Goal: Transaction & Acquisition: Purchase product/service

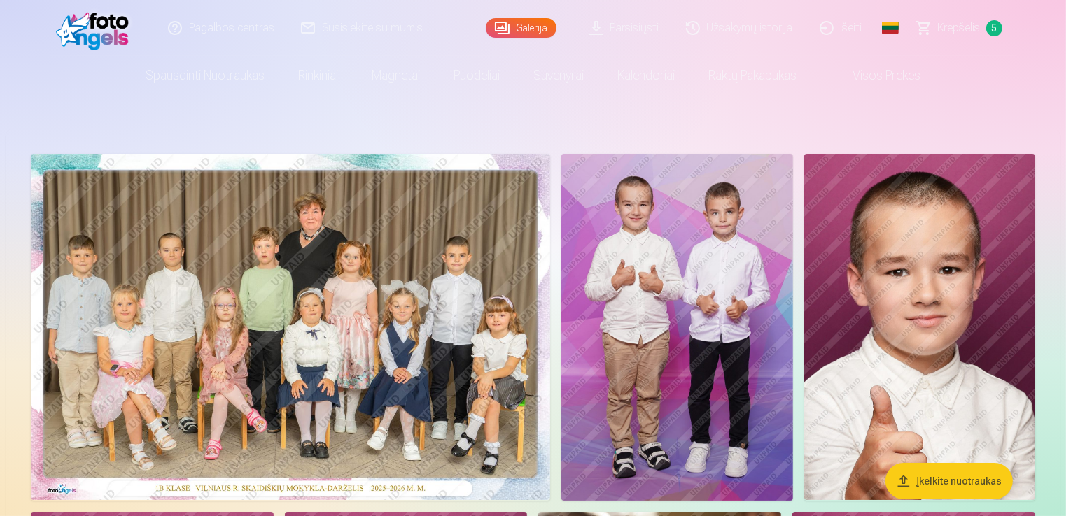
click at [993, 27] on span "5" at bounding box center [994, 28] width 16 height 16
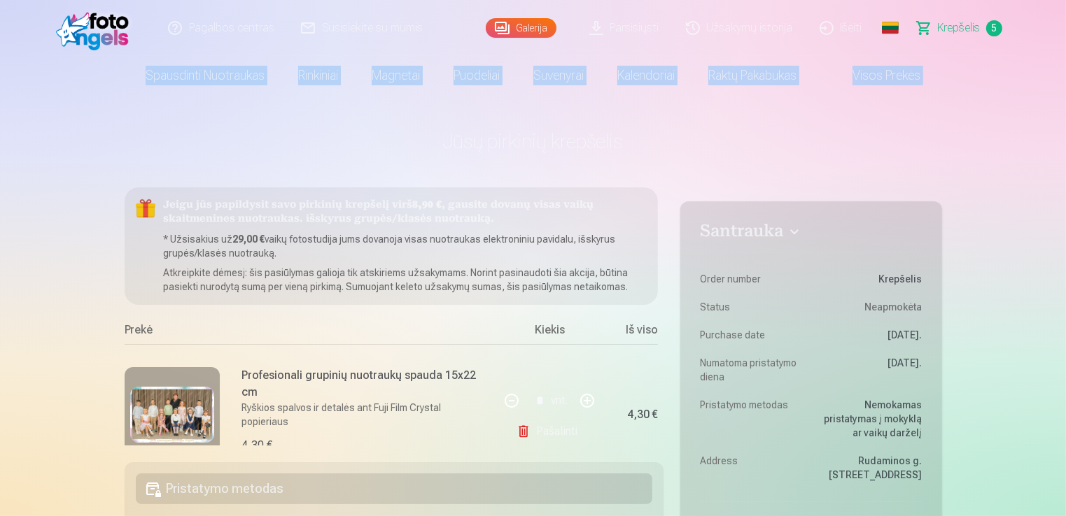
drag, startPoint x: 1065, startPoint y: 43, endPoint x: 1071, endPoint y: 83, distance: 40.4
click at [1065, 83] on html "Pagalbos centras Susisiekite su mumis Galerija Parsisiųsti Užsakymų istorija Iš…" at bounding box center [533, 258] width 1066 height 516
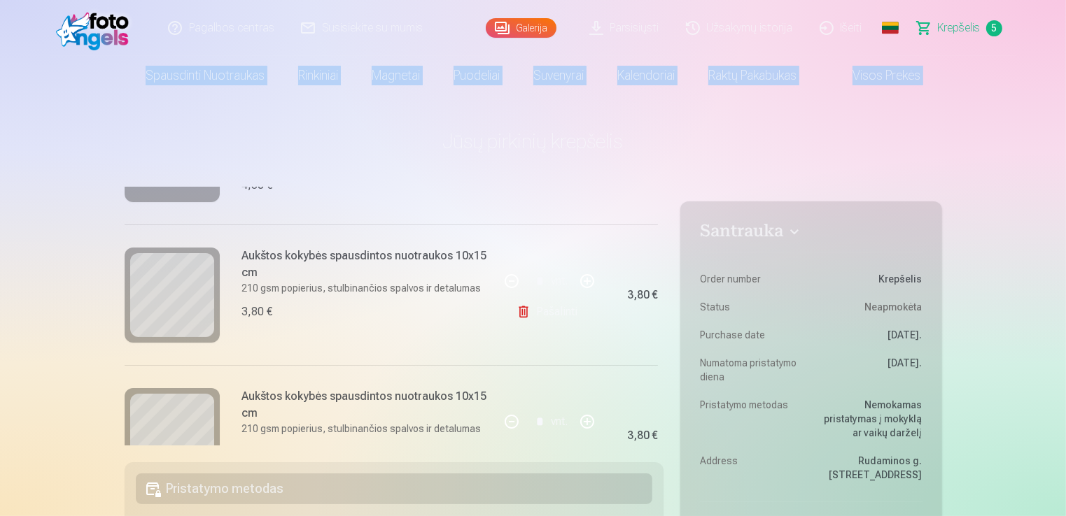
scroll to position [262, 0]
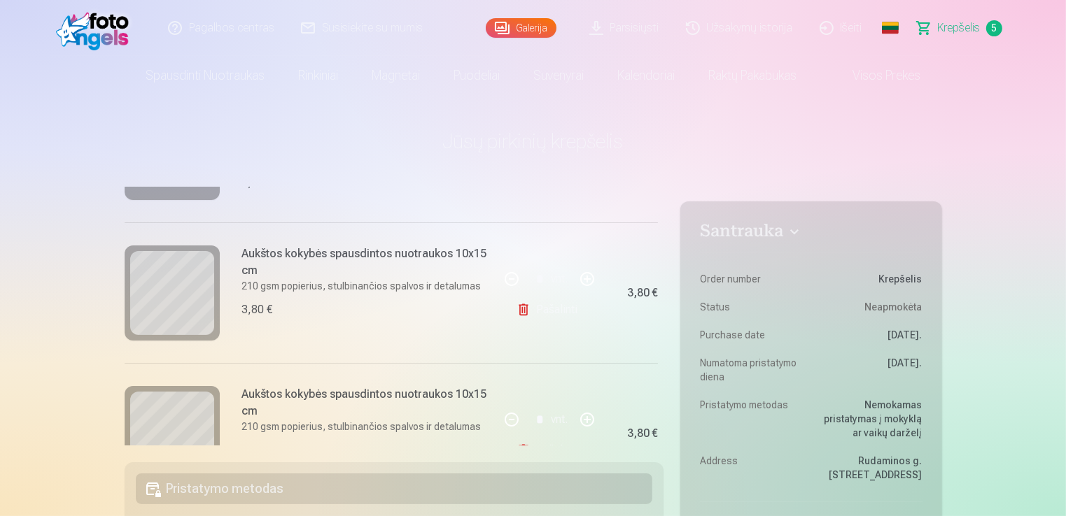
drag, startPoint x: 663, startPoint y: 310, endPoint x: 662, endPoint y: 341, distance: 31.5
click at [662, 341] on div "Jeigu jūs papildysit savo pirkinių krepšelį virš 8,90 € , gausite dovanų visas …" at bounding box center [394, 316] width 539 height 258
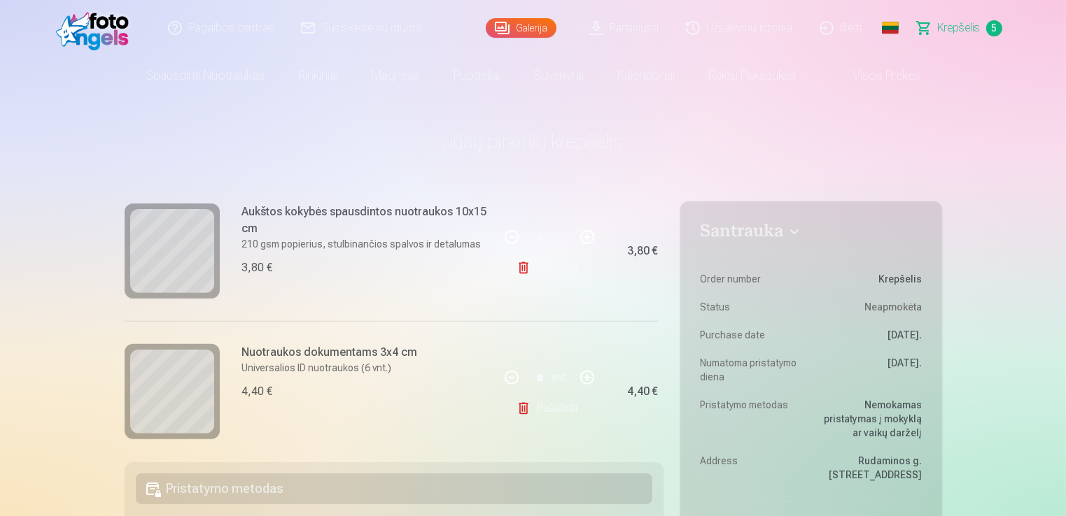
scroll to position [604, 0]
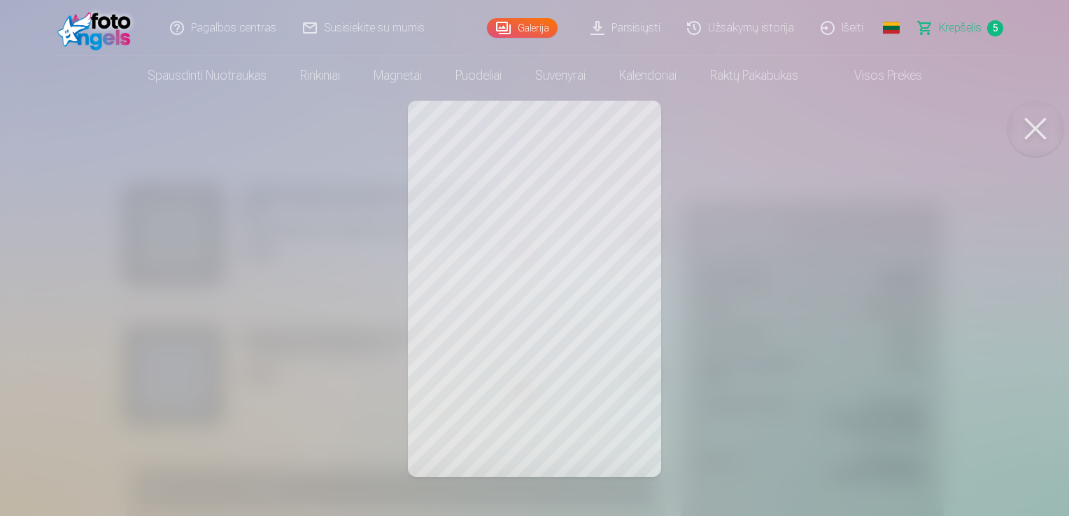
click at [532, 31] on link "Galerija" at bounding box center [522, 28] width 71 height 20
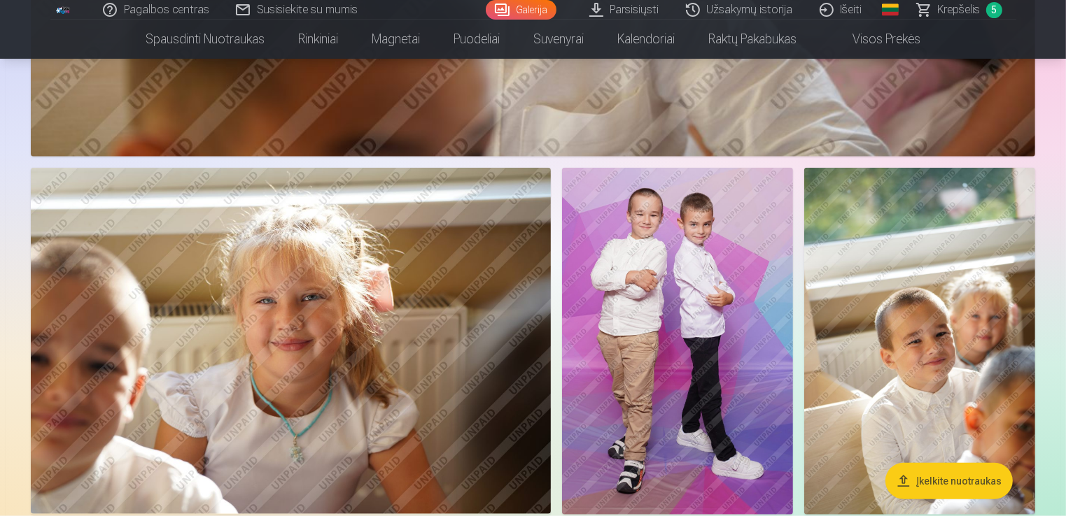
scroll to position [1427, 0]
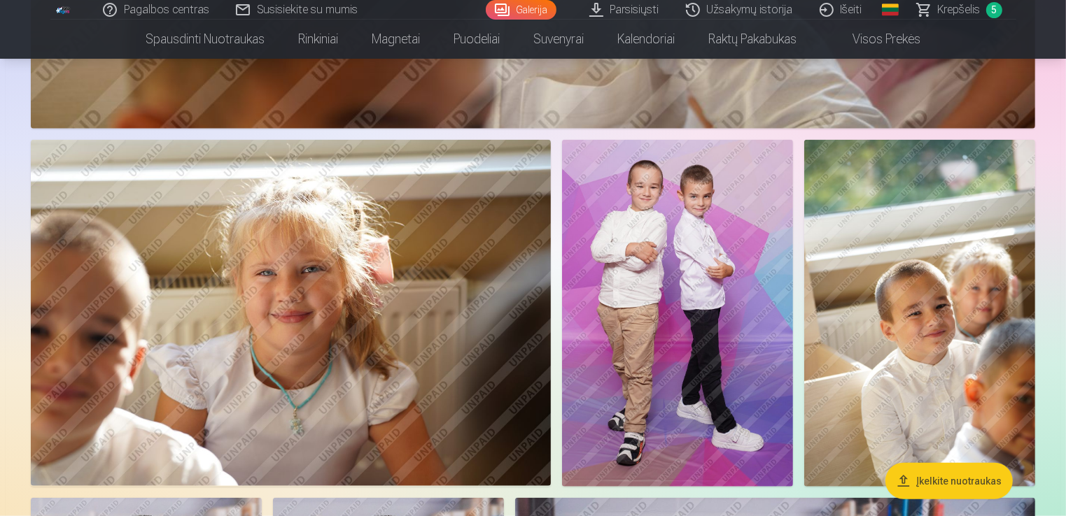
click at [691, 307] on img at bounding box center [677, 313] width 231 height 346
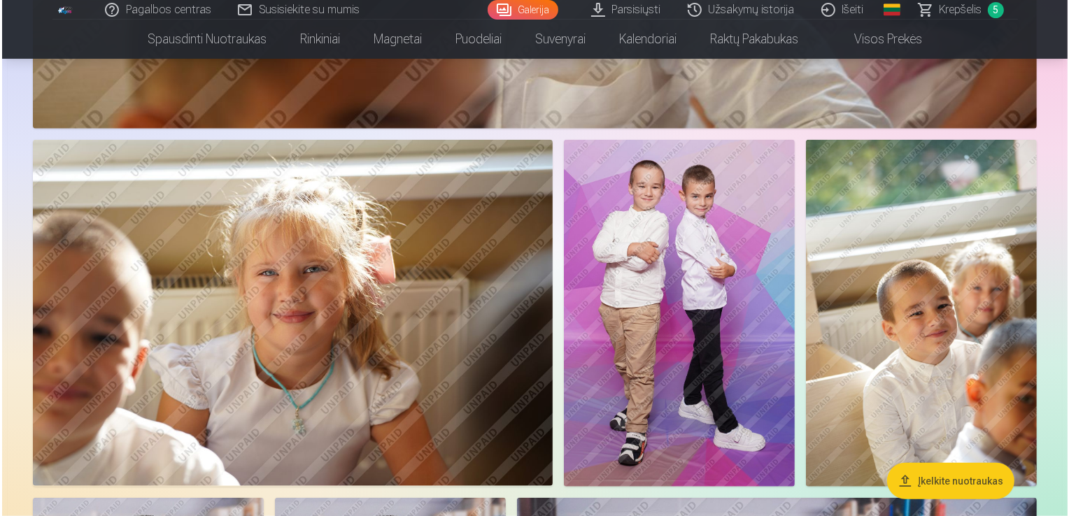
scroll to position [1430, 0]
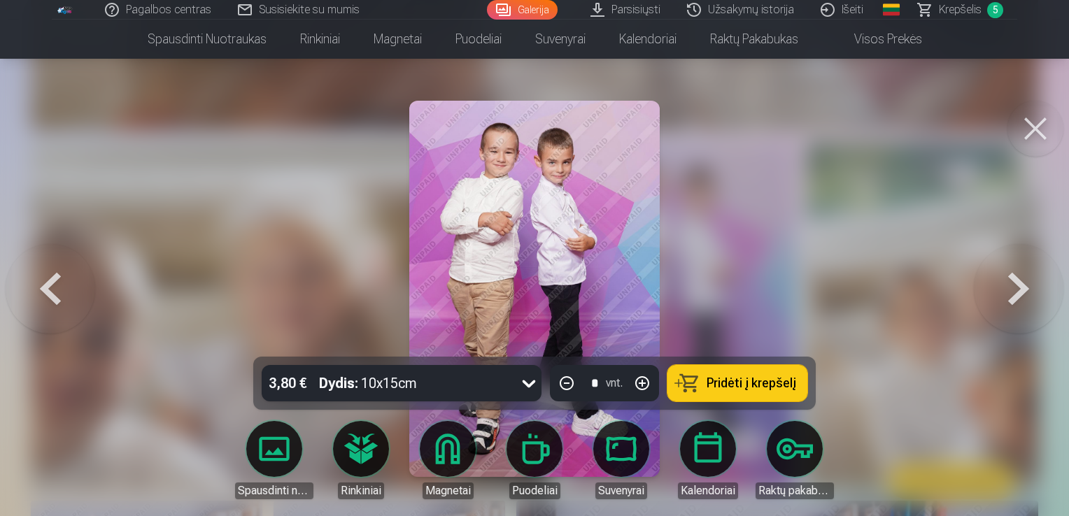
click at [756, 392] on button "Pridėti į krepšelį" at bounding box center [737, 383] width 140 height 36
click at [978, 17] on span "Krepšelis" at bounding box center [960, 9] width 43 height 17
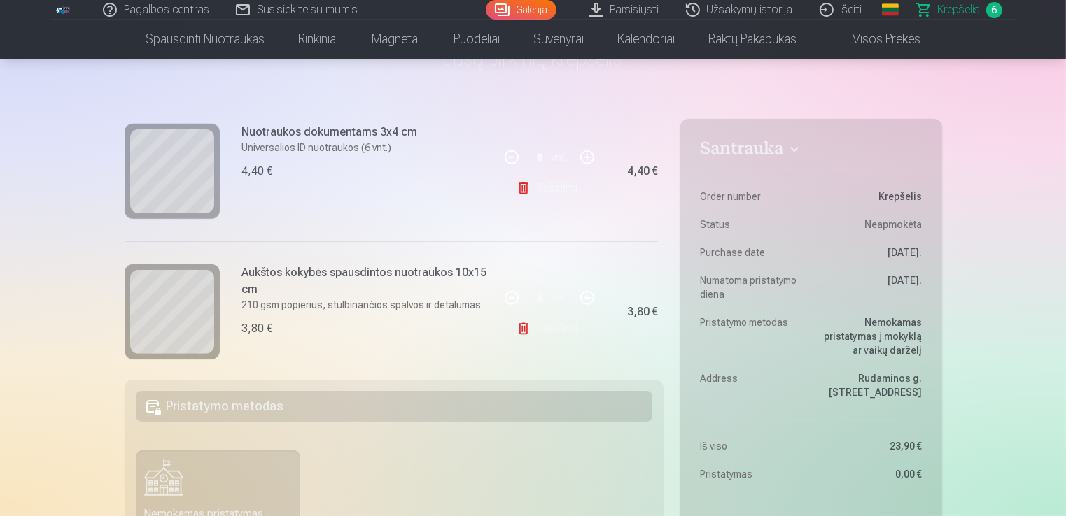
scroll to position [744, 0]
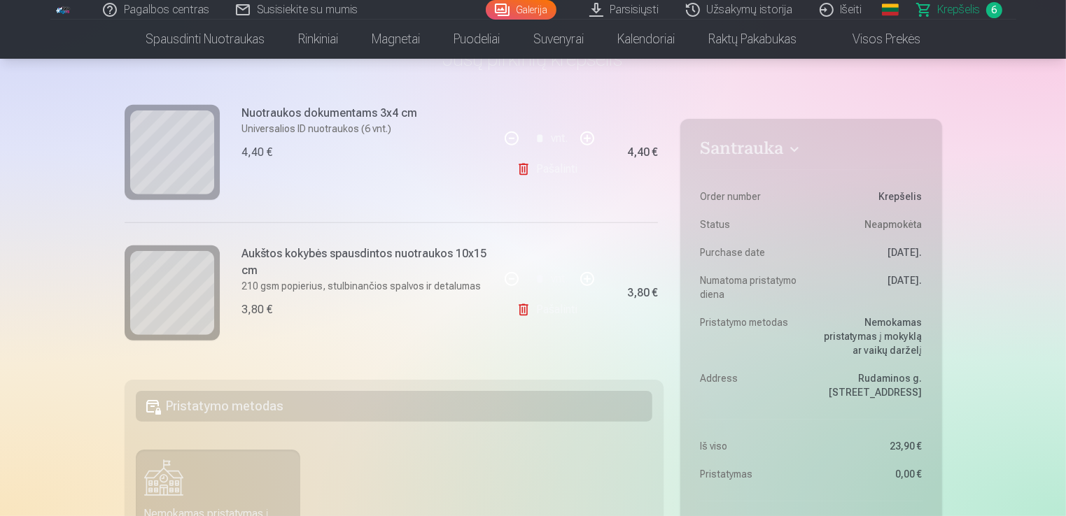
click at [509, 17] on link "Galerija" at bounding box center [521, 10] width 71 height 20
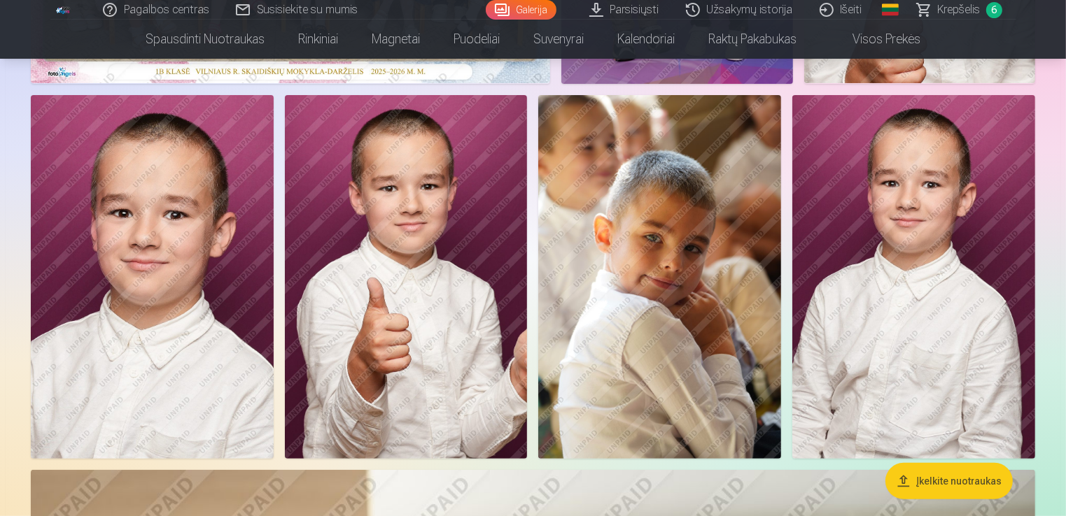
scroll to position [420, 0]
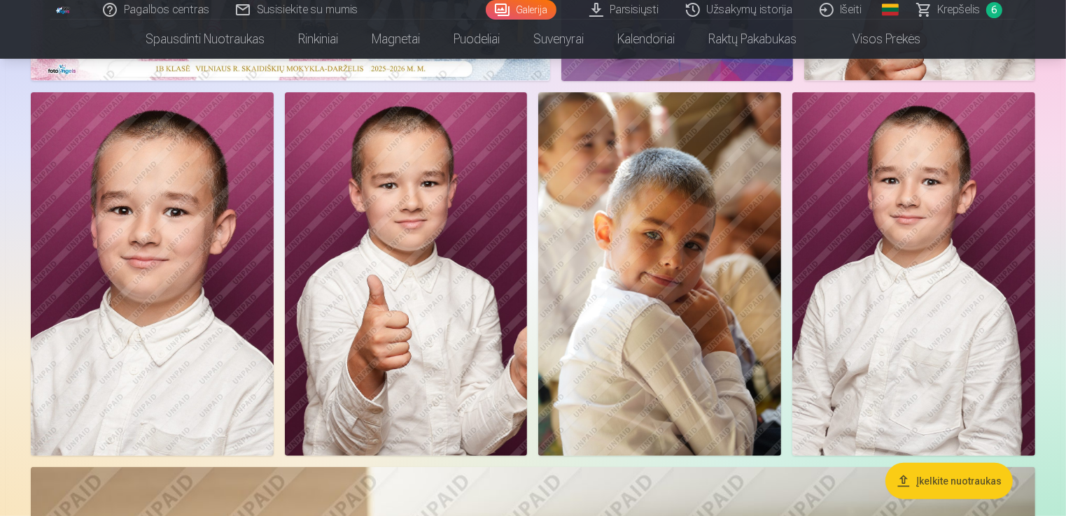
click at [946, 9] on span "Krepšelis" at bounding box center [958, 9] width 43 height 17
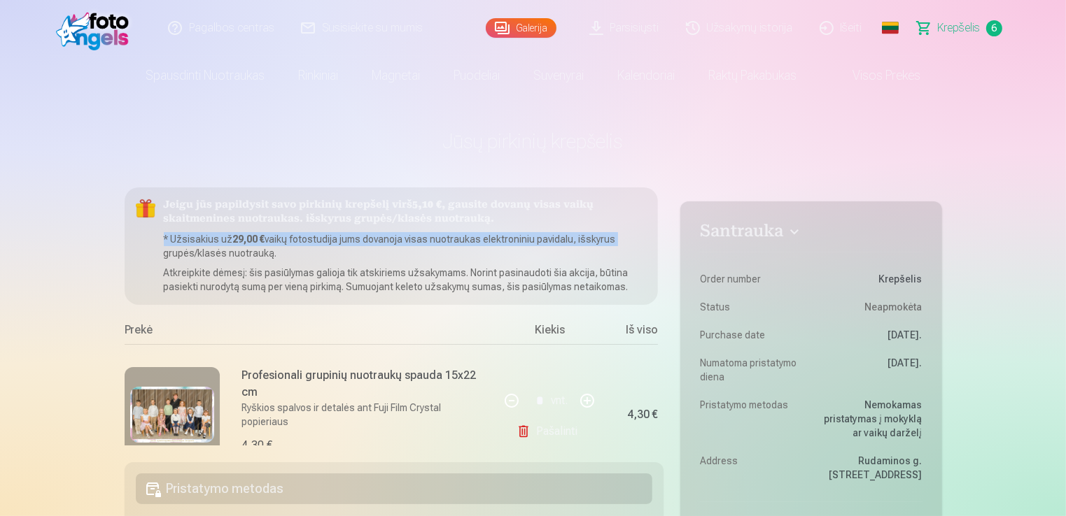
scroll to position [0, 34]
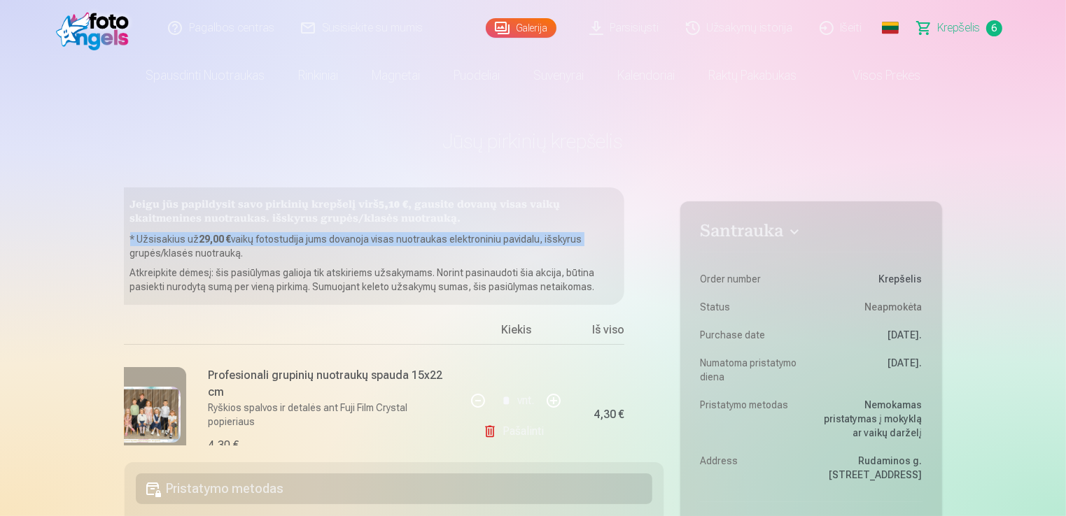
drag, startPoint x: 663, startPoint y: 228, endPoint x: 660, endPoint y: 241, distance: 13.6
click at [660, 241] on div "Jeigu jūs papildysit savo pirkinių krepšelį virš 5,10 € , gausite dovanų visas …" at bounding box center [394, 316] width 539 height 258
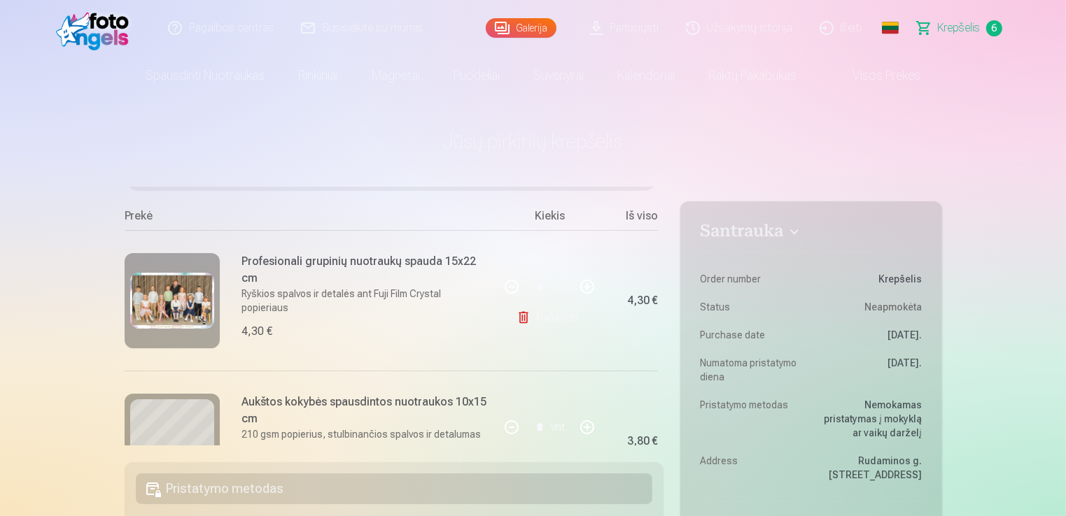
scroll to position [89, 0]
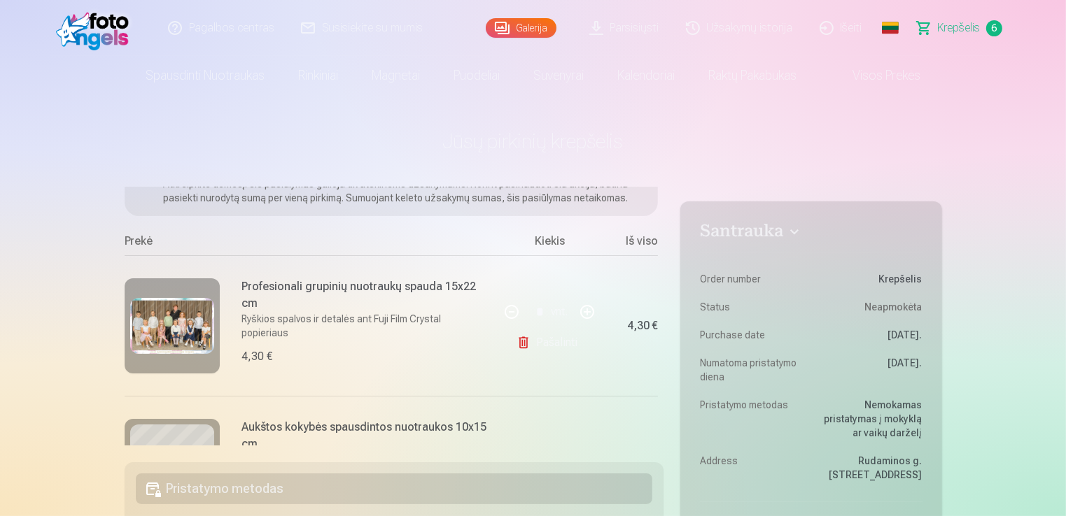
click at [543, 27] on link "Galerija" at bounding box center [521, 28] width 71 height 20
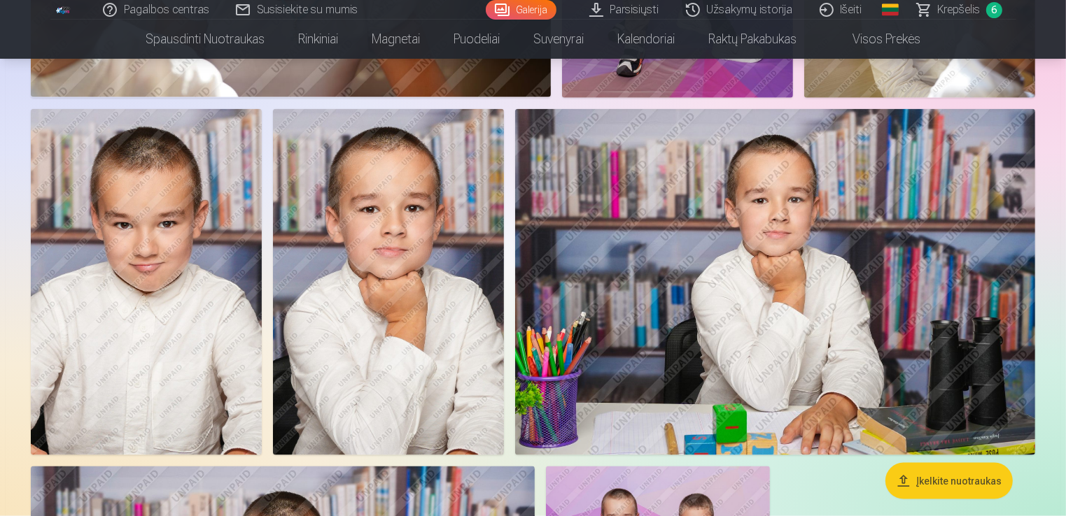
scroll to position [1847, 0]
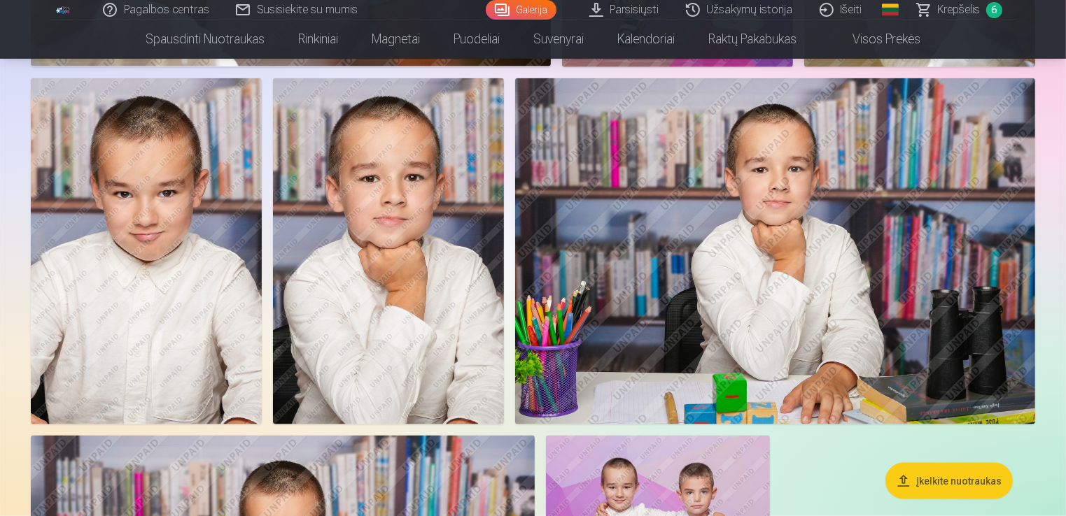
click at [940, 7] on span "Krepšelis" at bounding box center [958, 9] width 43 height 17
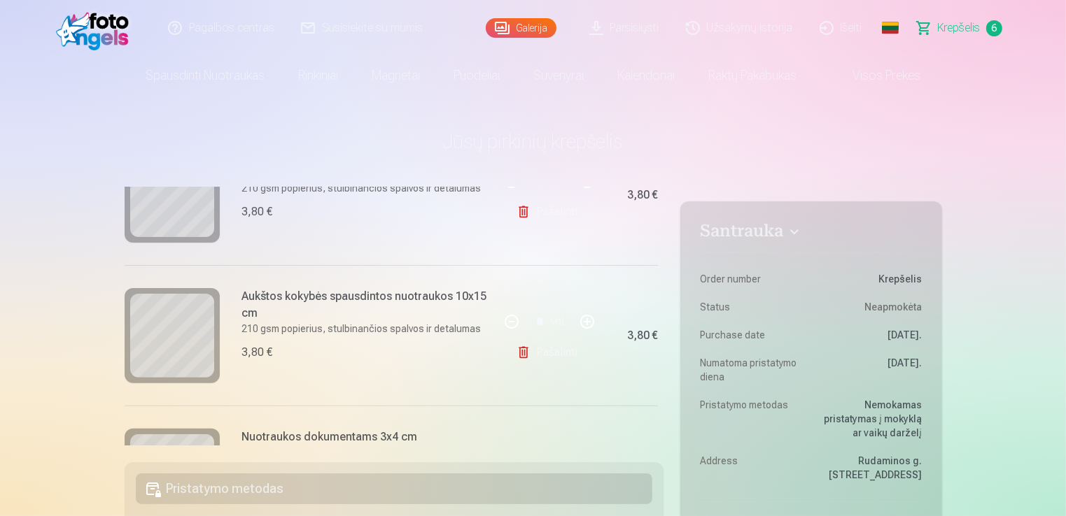
scroll to position [511, 0]
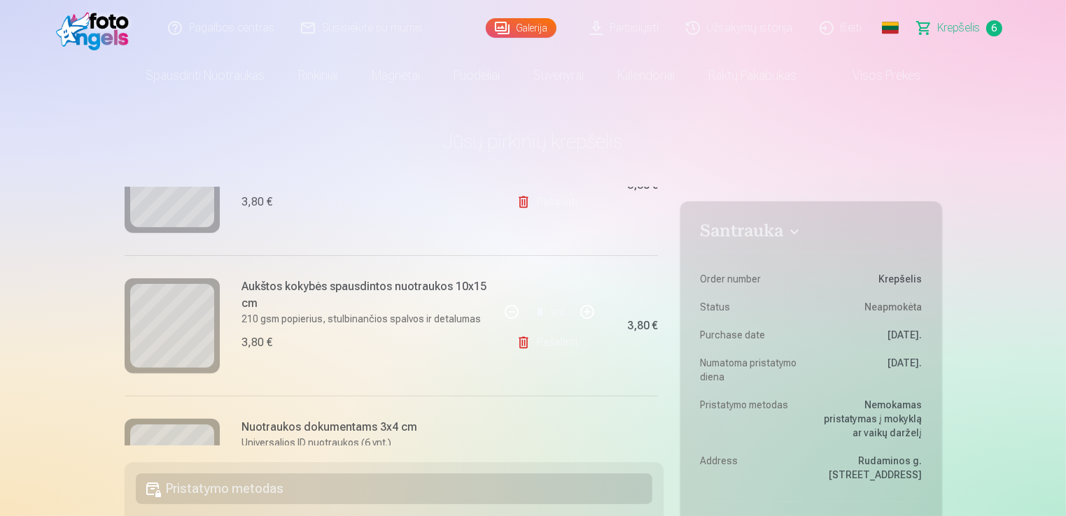
click at [511, 25] on link "Galerija" at bounding box center [521, 28] width 71 height 20
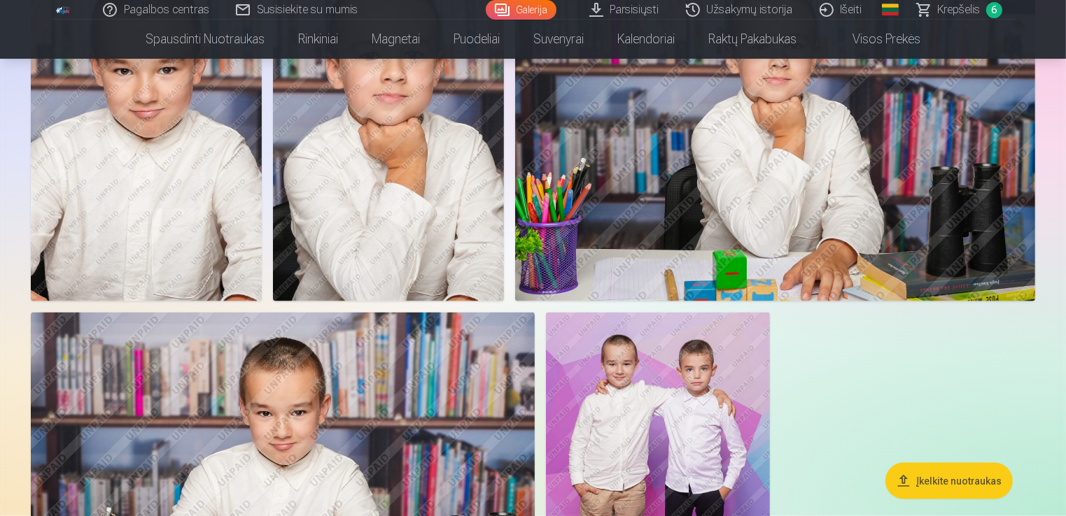
scroll to position [2015, 0]
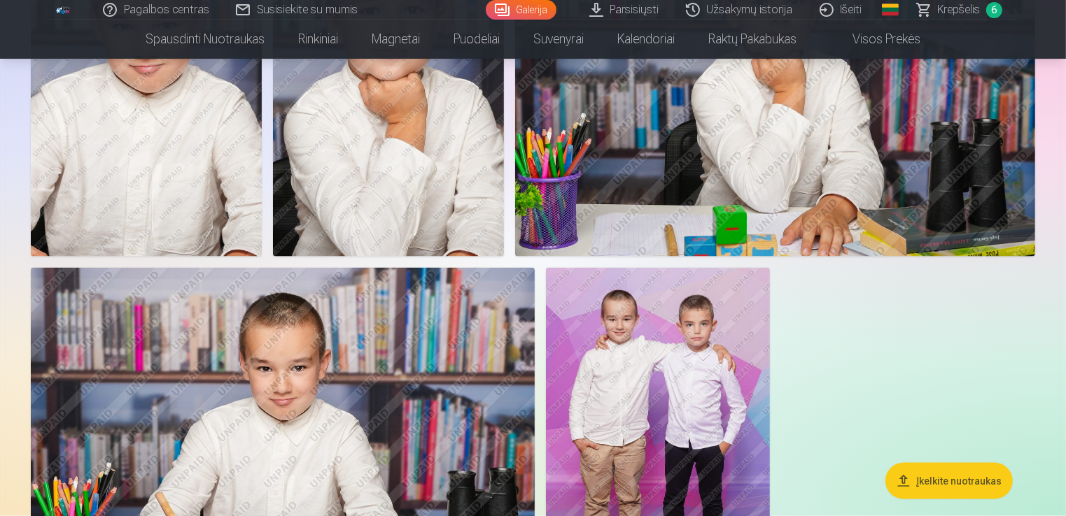
click at [758, 136] on img at bounding box center [775, 83] width 520 height 346
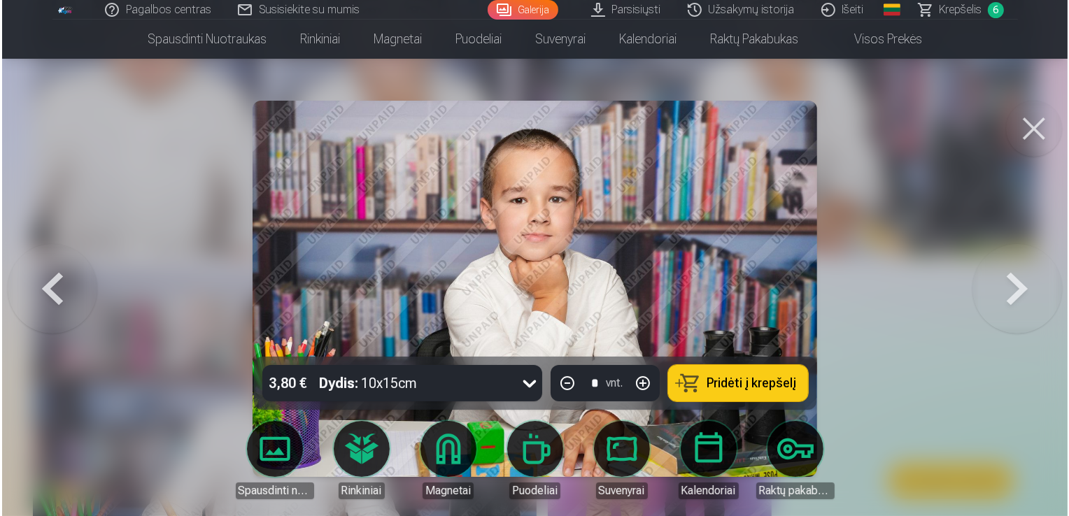
scroll to position [2021, 0]
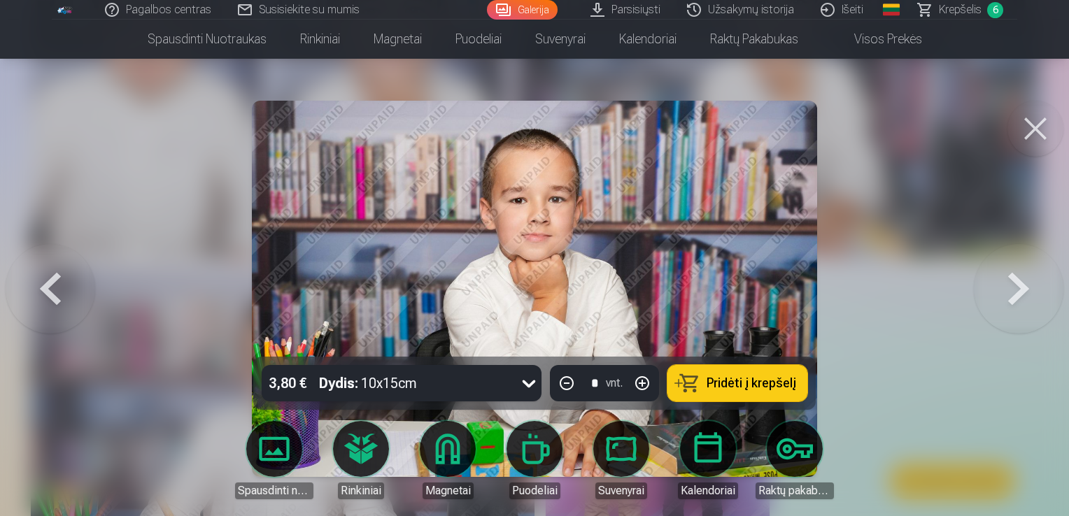
click at [714, 389] on span "Pridėti į krepšelį" at bounding box center [752, 383] width 90 height 13
click at [1014, 290] on button at bounding box center [1019, 289] width 90 height 108
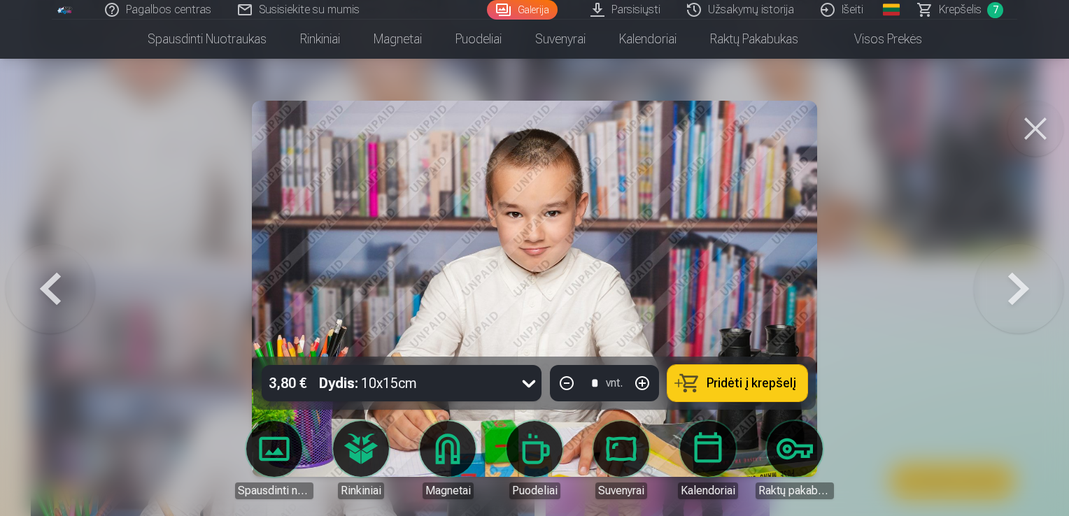
click at [1016, 289] on button at bounding box center [1019, 289] width 90 height 108
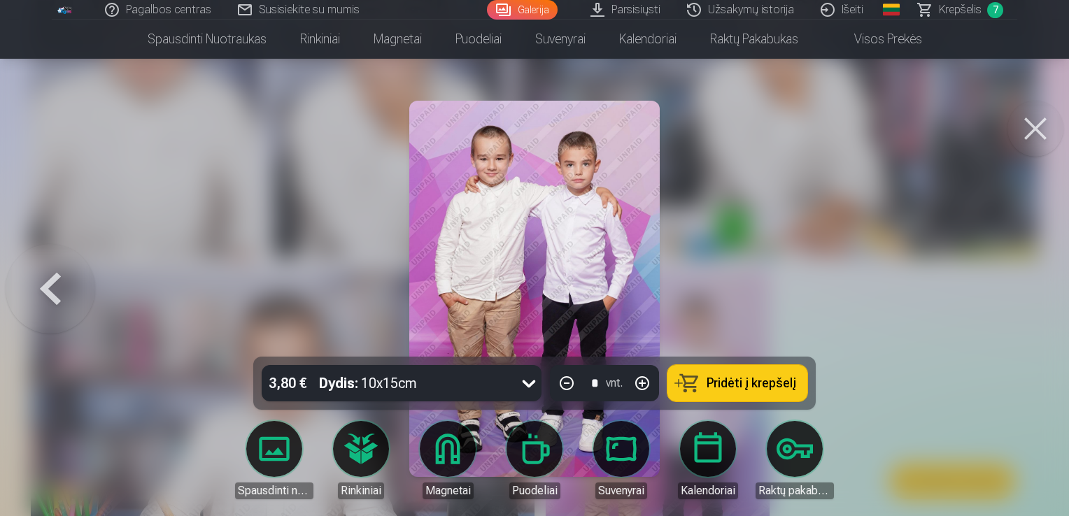
click at [1016, 289] on div at bounding box center [534, 258] width 1069 height 516
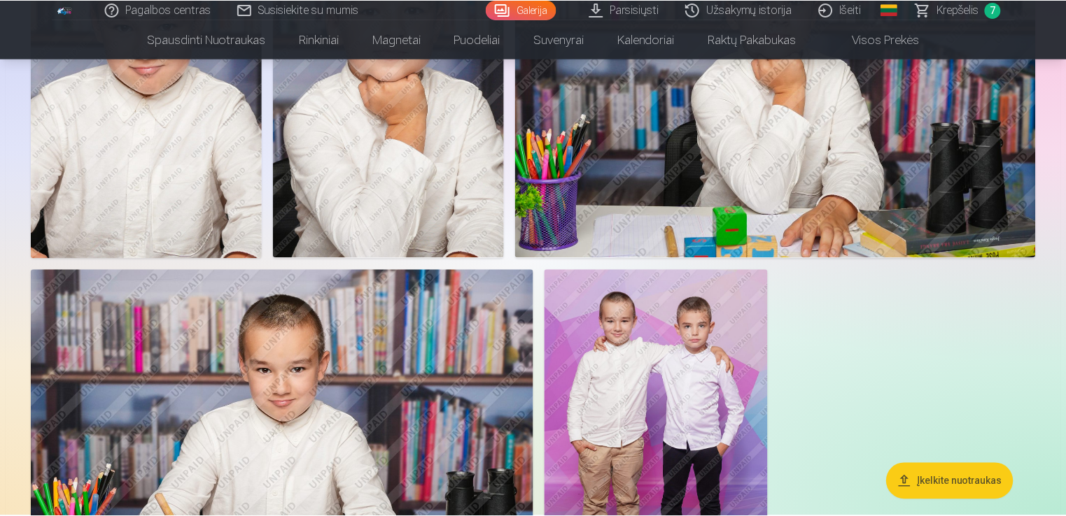
scroll to position [2015, 0]
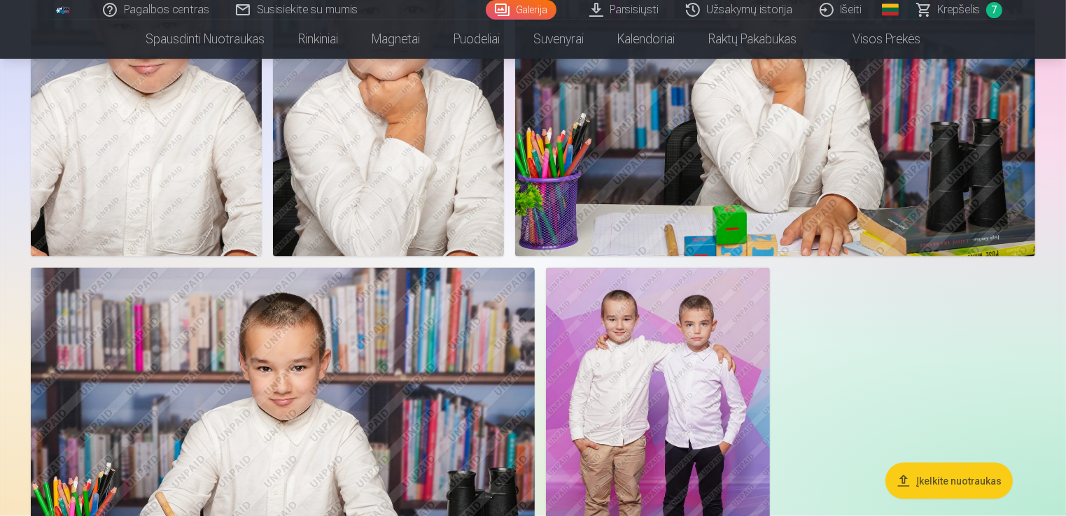
click at [804, 246] on img at bounding box center [775, 83] width 520 height 346
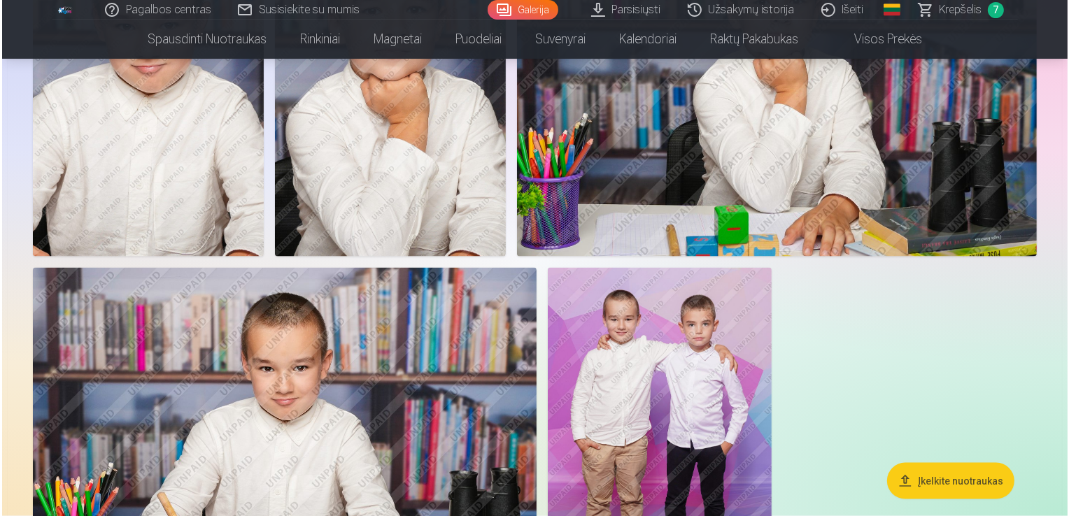
scroll to position [2021, 0]
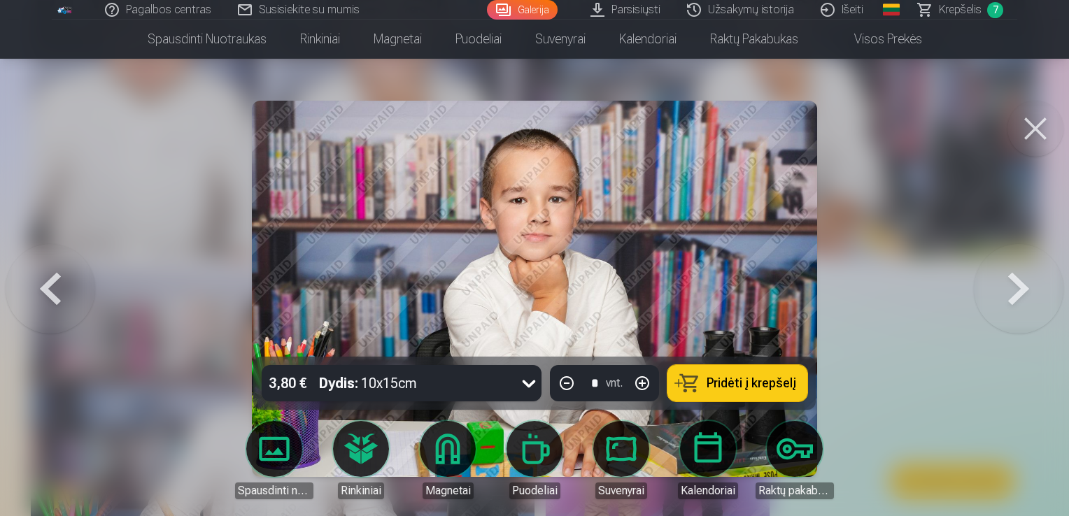
click at [47, 306] on button at bounding box center [51, 289] width 90 height 108
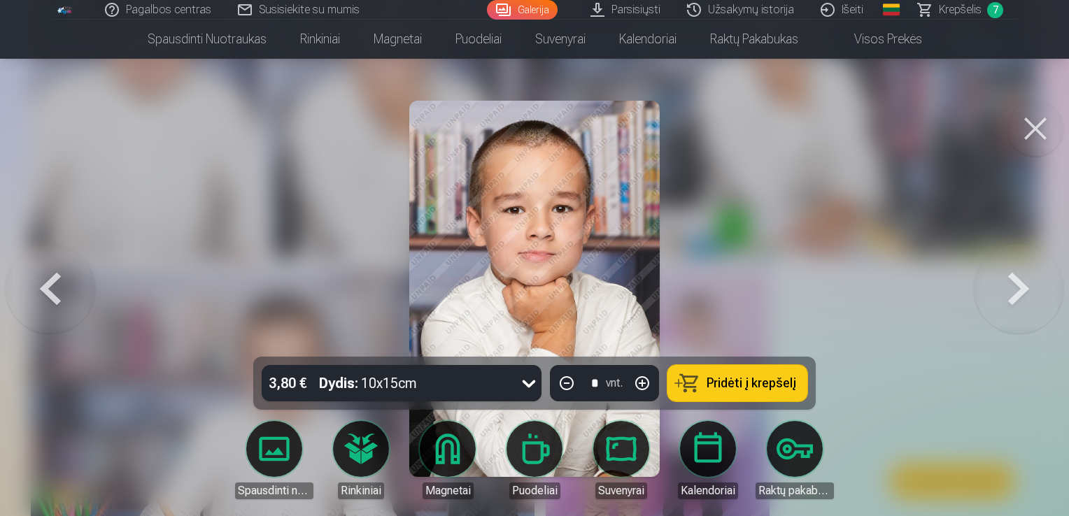
click at [47, 306] on button at bounding box center [51, 289] width 90 height 108
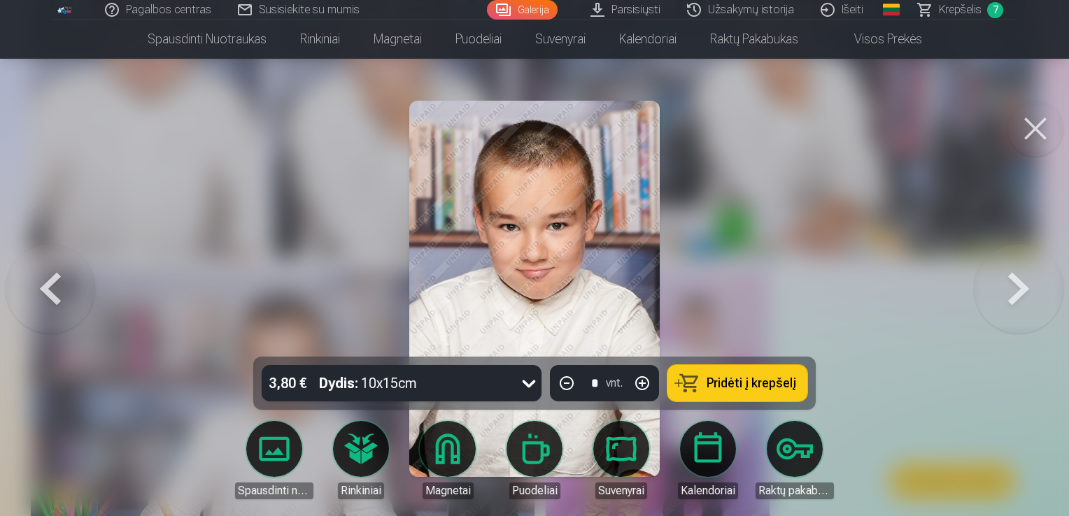
click at [47, 306] on button at bounding box center [51, 289] width 90 height 108
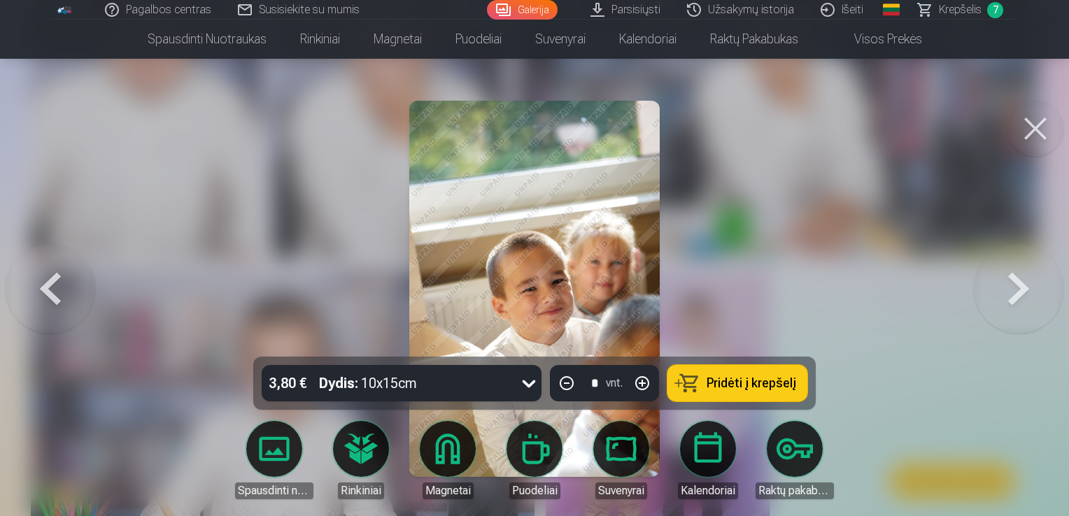
click at [47, 306] on button at bounding box center [51, 289] width 90 height 108
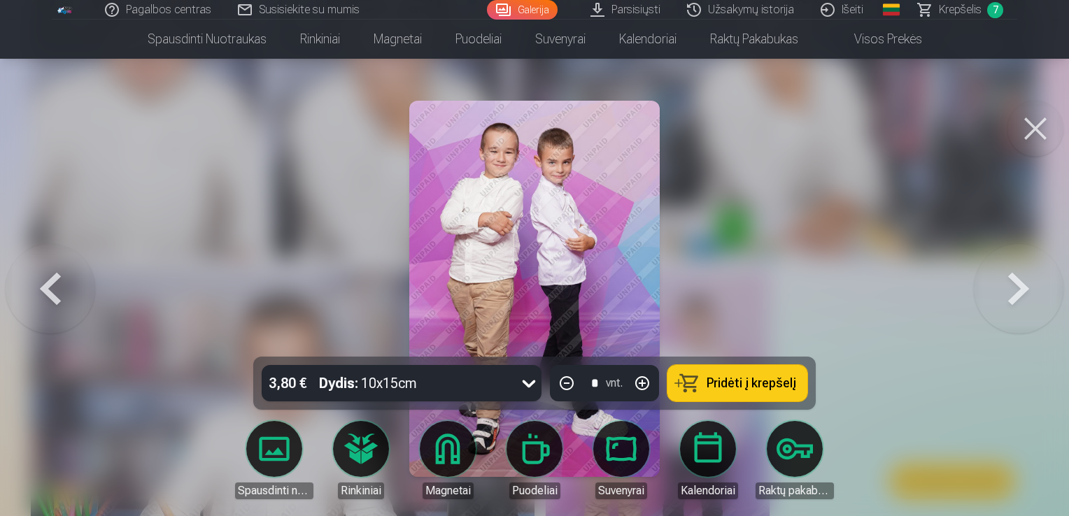
click at [47, 306] on button at bounding box center [51, 289] width 90 height 108
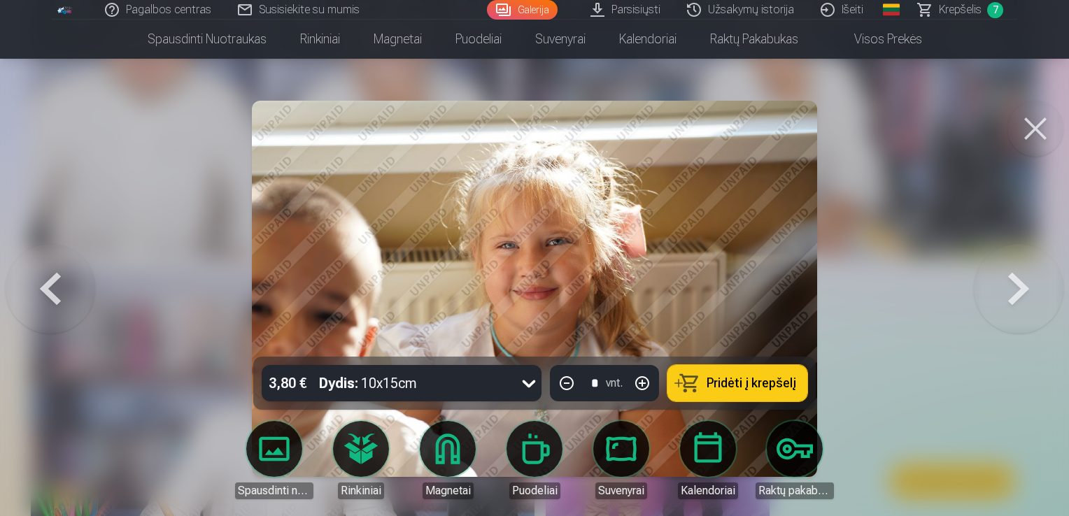
click at [47, 306] on button at bounding box center [51, 289] width 90 height 108
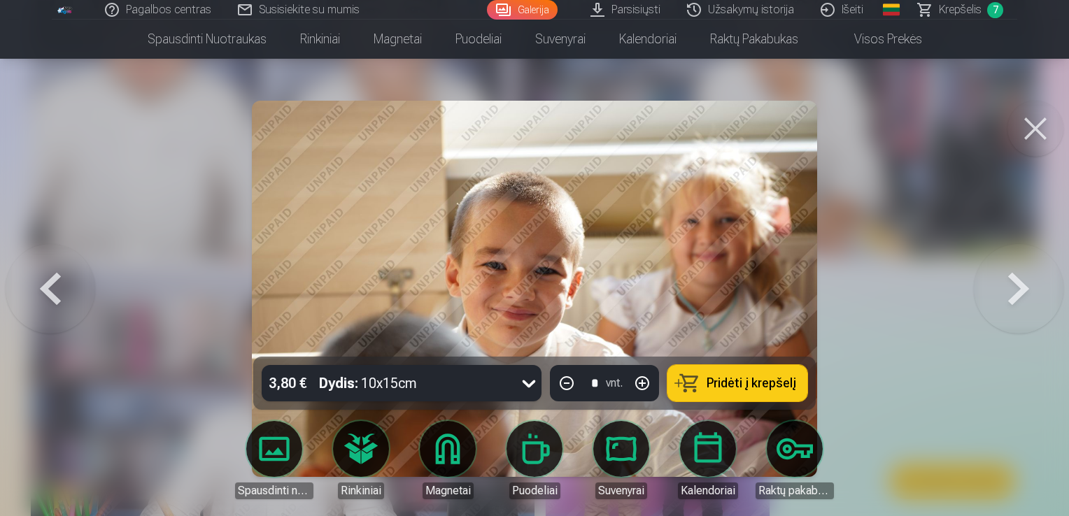
click at [47, 306] on button at bounding box center [51, 289] width 90 height 108
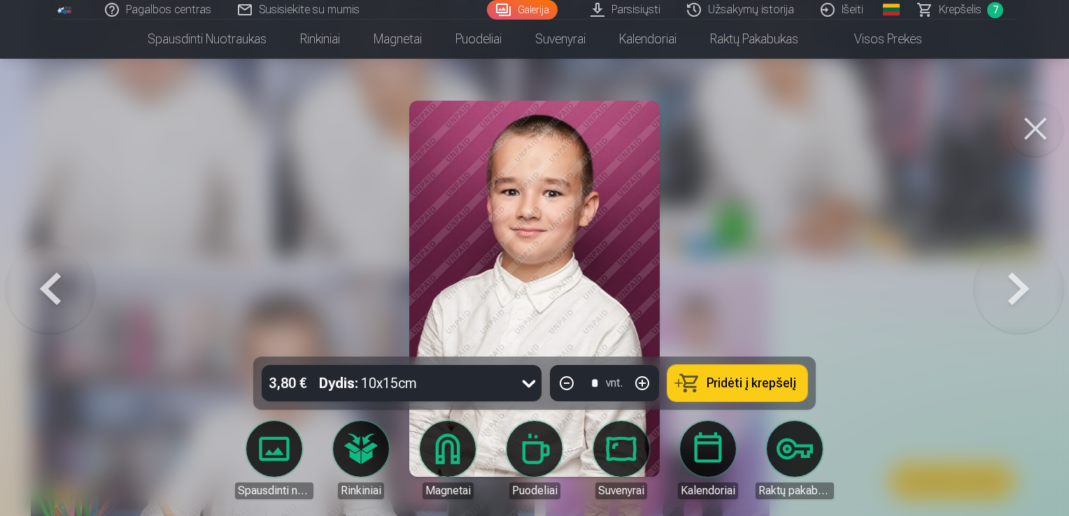
click at [738, 394] on button "Pridėti į krepšelį" at bounding box center [737, 383] width 140 height 36
click at [957, 13] on span "Krepšelis" at bounding box center [960, 9] width 43 height 17
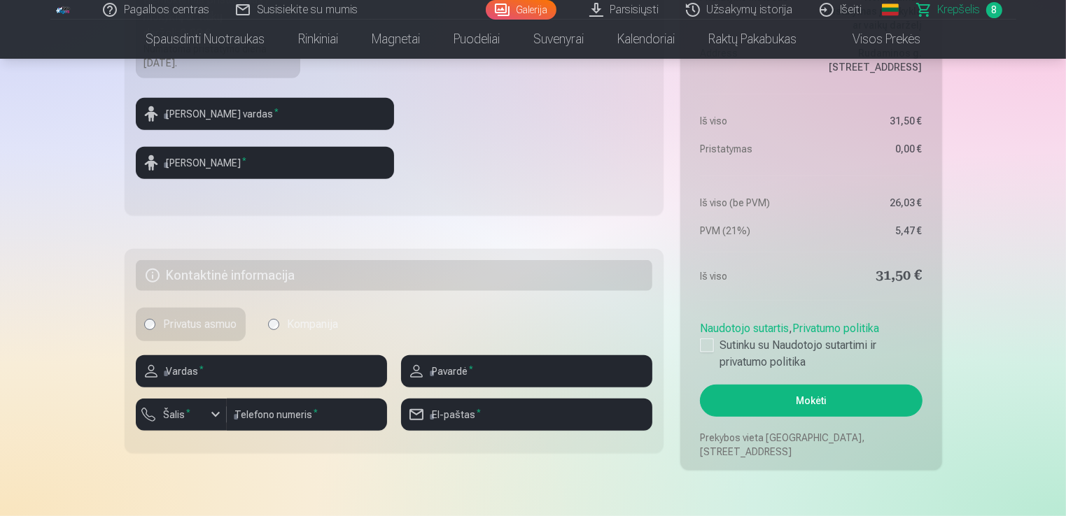
scroll to position [585, 0]
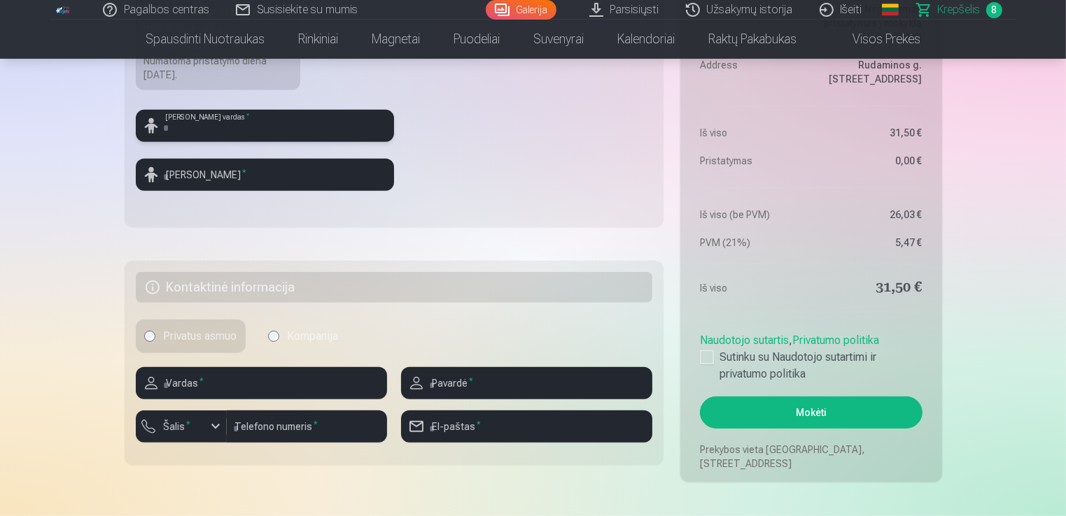
click at [223, 124] on input "text" at bounding box center [265, 126] width 258 height 32
type input "*******"
type input "*********"
type input "*******"
type input "*********"
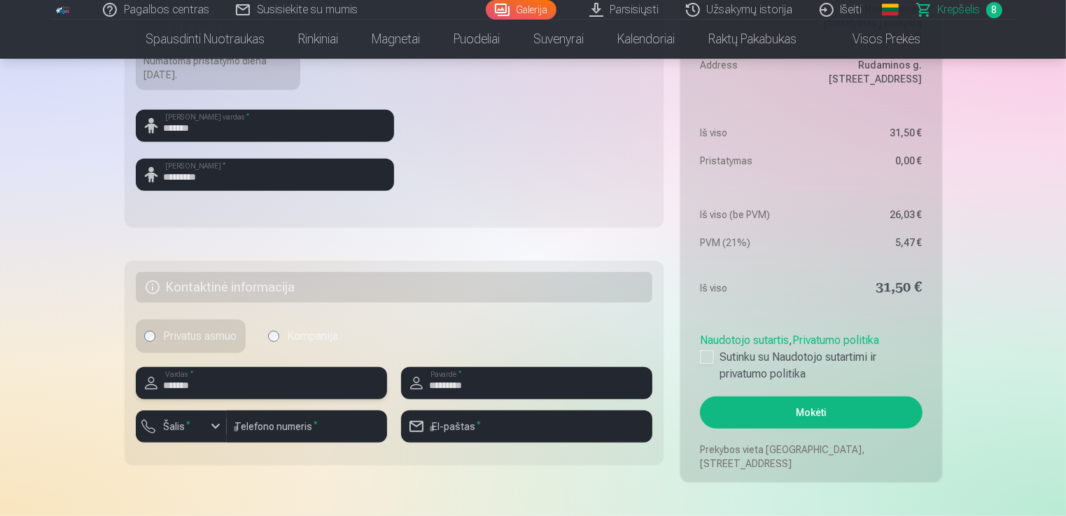
click at [210, 394] on input "*******" at bounding box center [261, 383] width 251 height 32
type input "*"
type input "*******"
type input "********"
type input "**********"
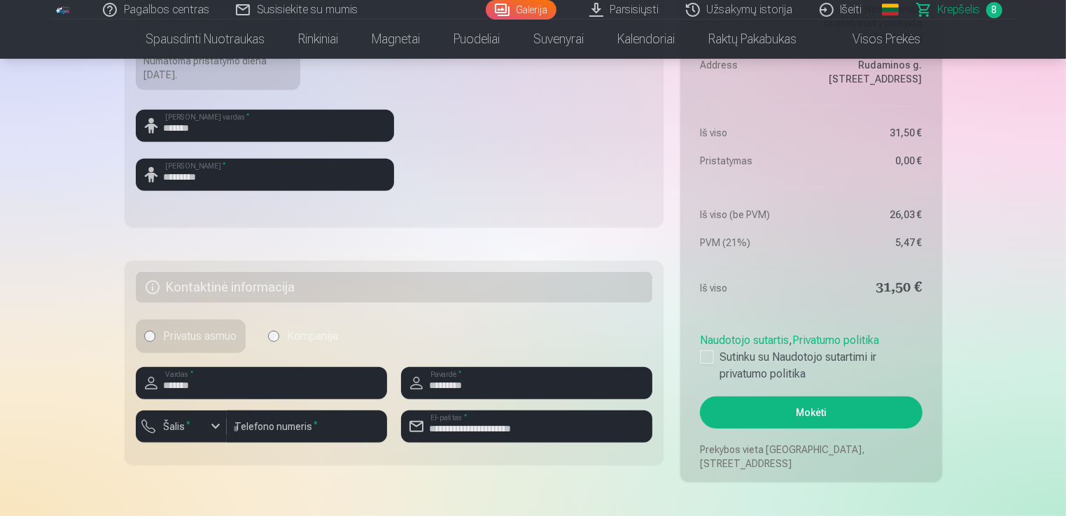
click at [954, 13] on span "Krepšelis" at bounding box center [958, 9] width 43 height 17
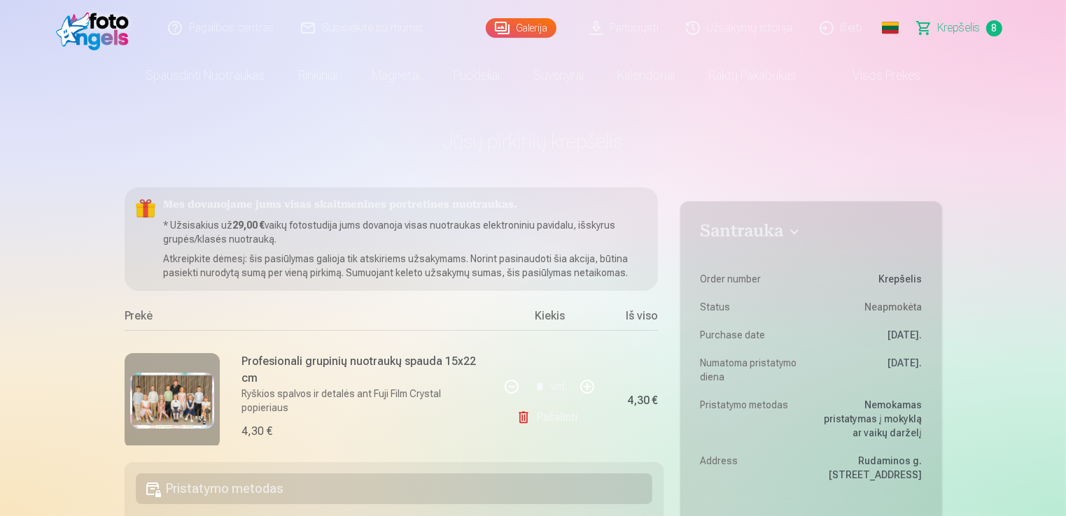
scroll to position [0, 34]
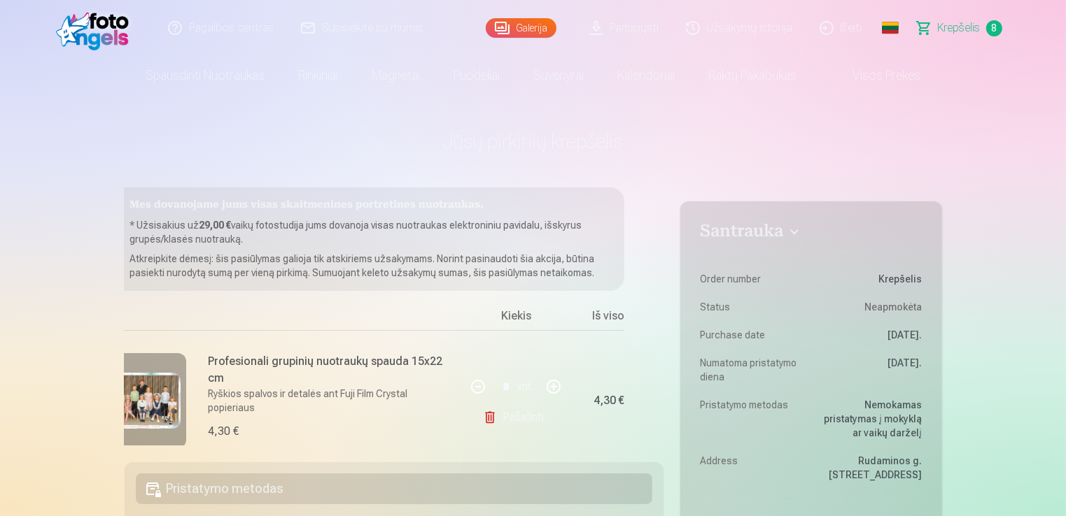
drag, startPoint x: 663, startPoint y: 229, endPoint x: 652, endPoint y: 227, distance: 11.5
click at [652, 227] on div "Mes dovanojame jums visas skaitmenines portretines nuotraukas. * Užsisakius už …" at bounding box center [394, 316] width 539 height 258
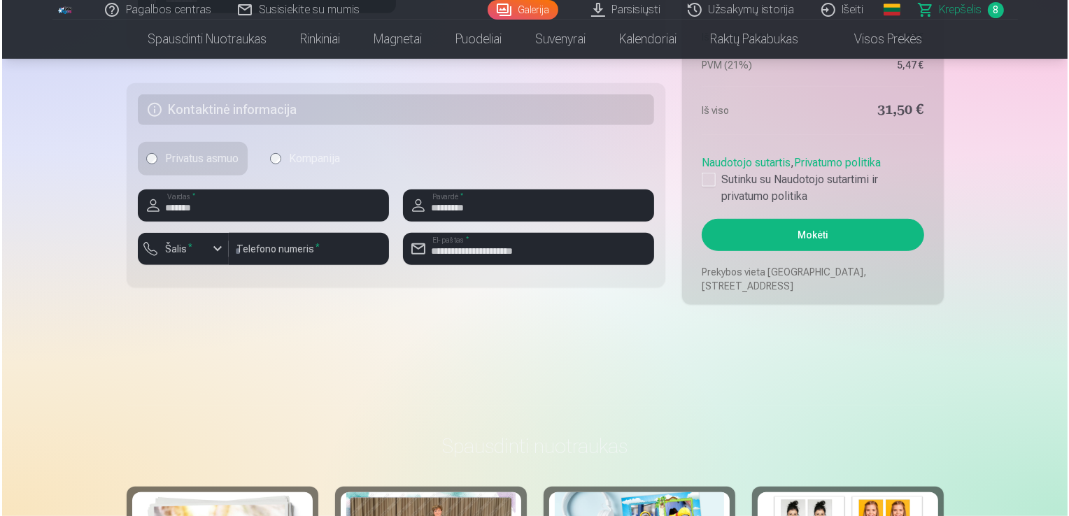
scroll to position [745, 0]
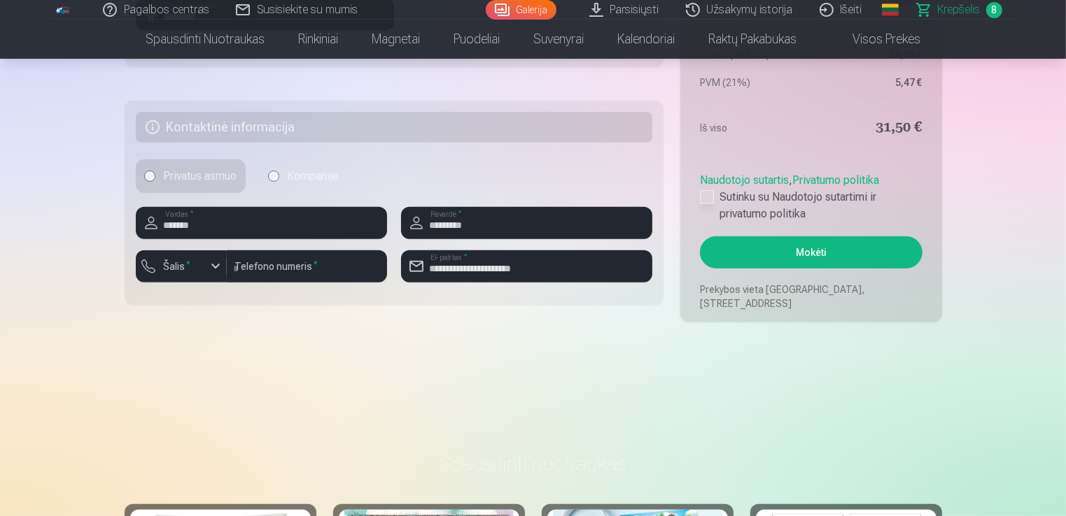
click at [702, 196] on div at bounding box center [707, 197] width 14 height 14
click at [823, 259] on button "Mokėti" at bounding box center [811, 252] width 222 height 32
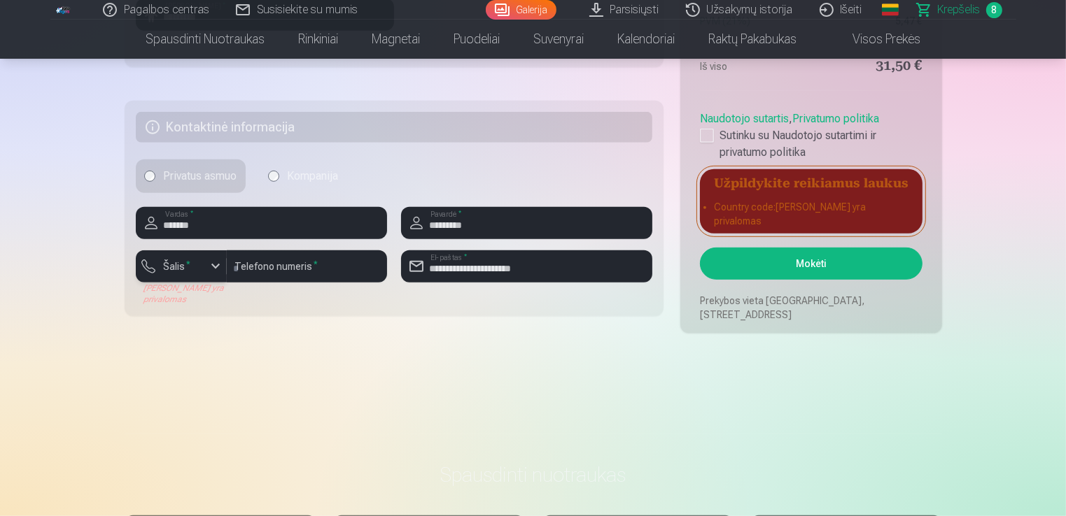
click at [211, 269] on div "button" at bounding box center [215, 266] width 17 height 17
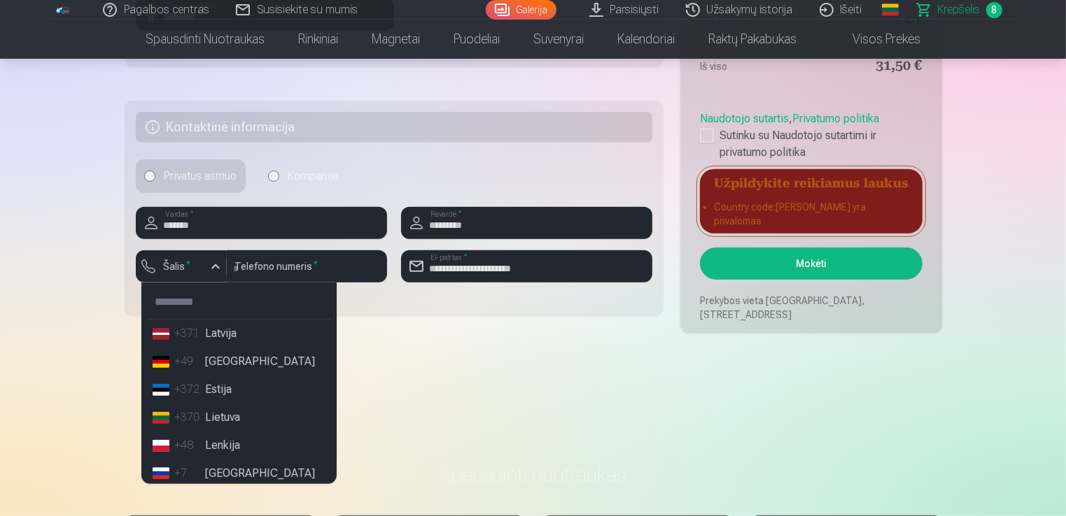
click at [196, 426] on li "+370 Lietuva" at bounding box center [239, 418] width 184 height 28
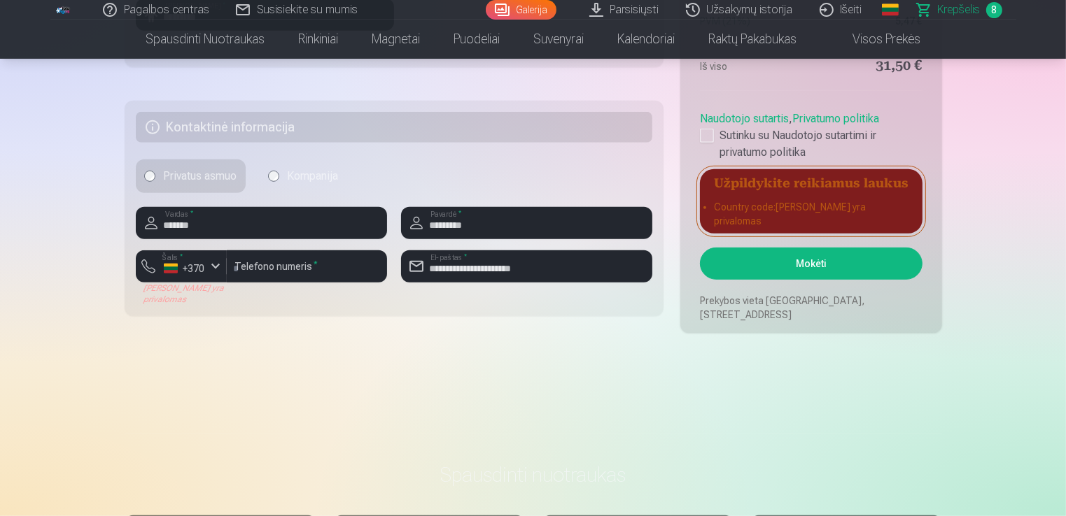
click at [794, 270] on button "Mokėti" at bounding box center [811, 264] width 222 height 32
